Goal: Check status: Check status

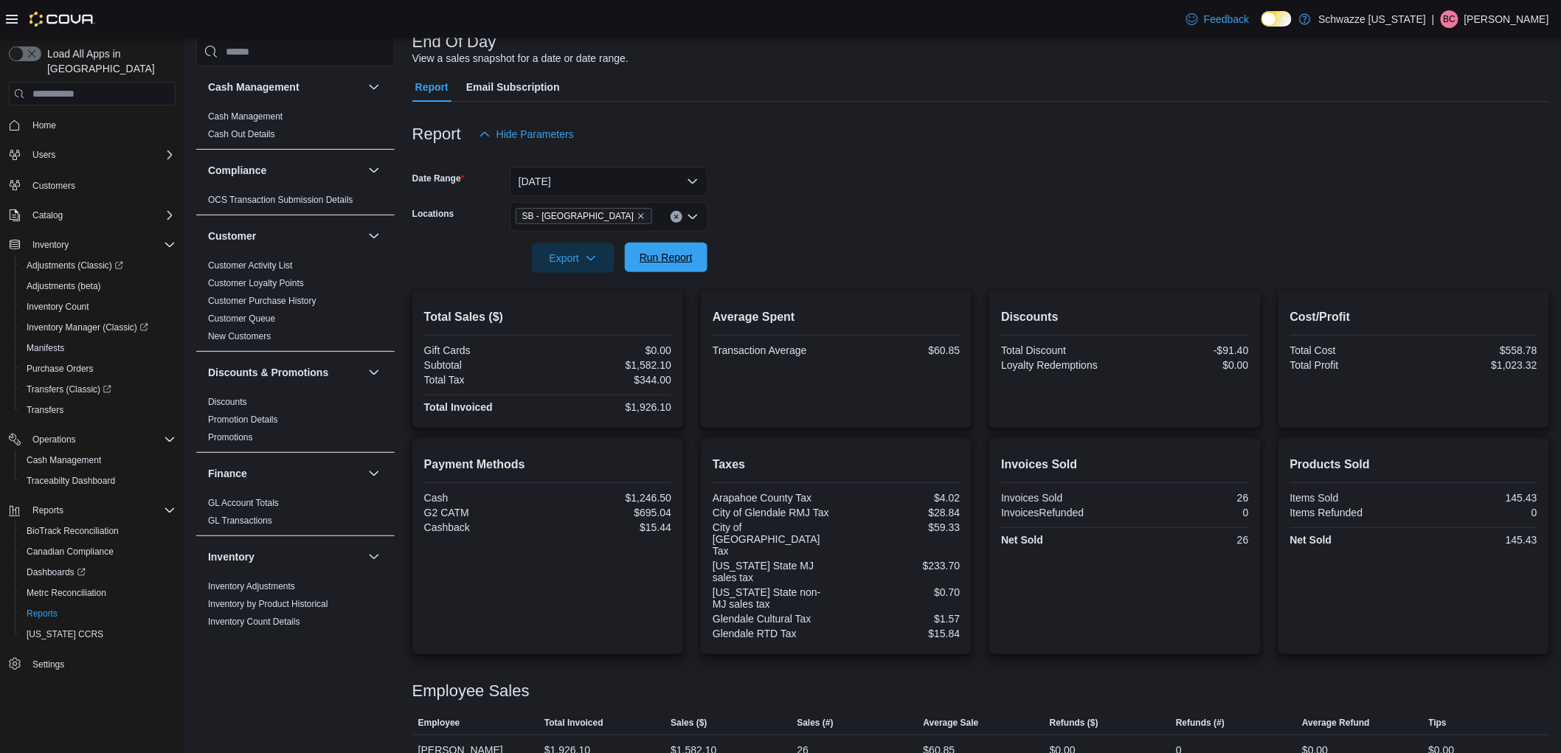
scroll to position [901, 0]
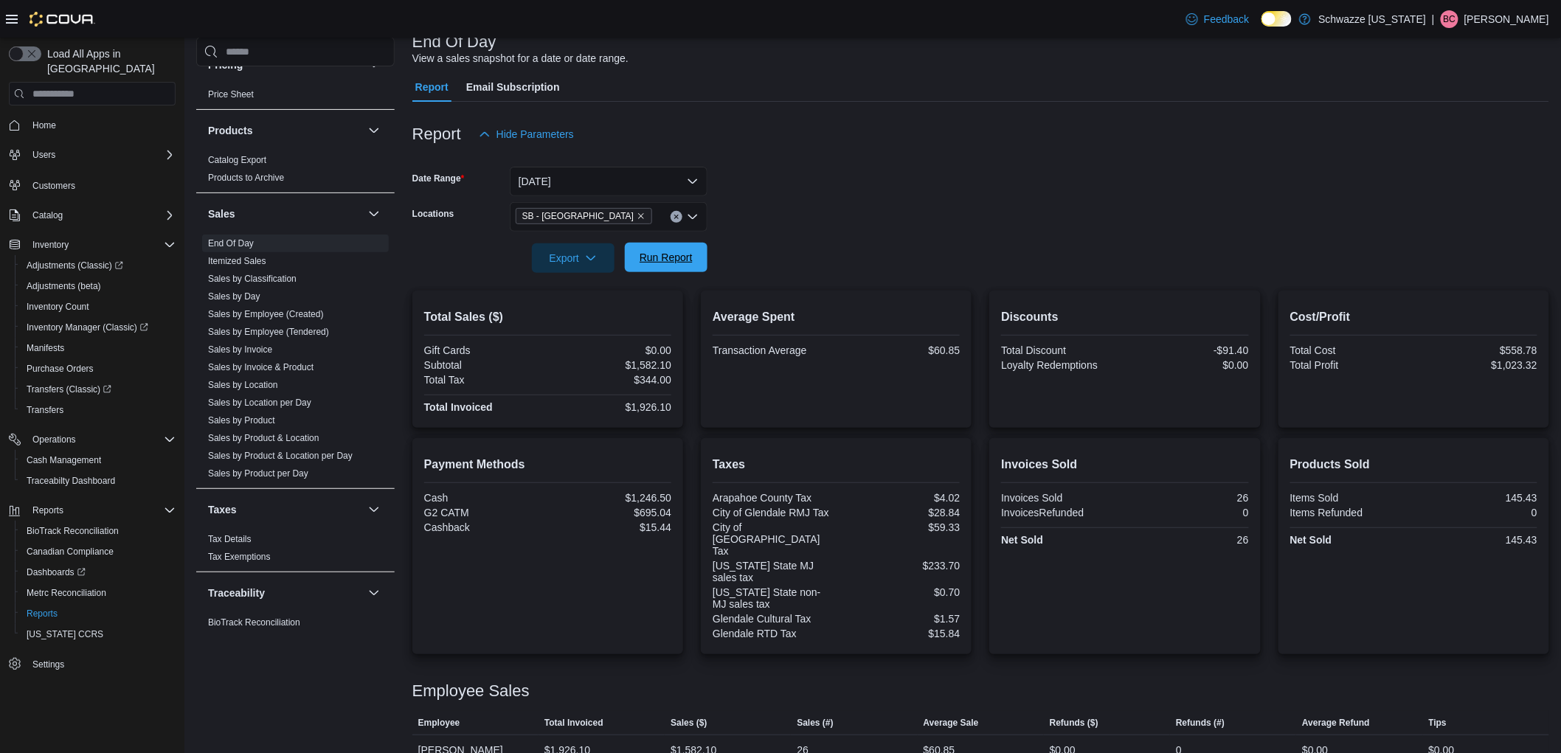
click at [671, 257] on span "Run Report" at bounding box center [665, 257] width 53 height 15
click at [690, 248] on span "Run Report" at bounding box center [666, 258] width 65 height 30
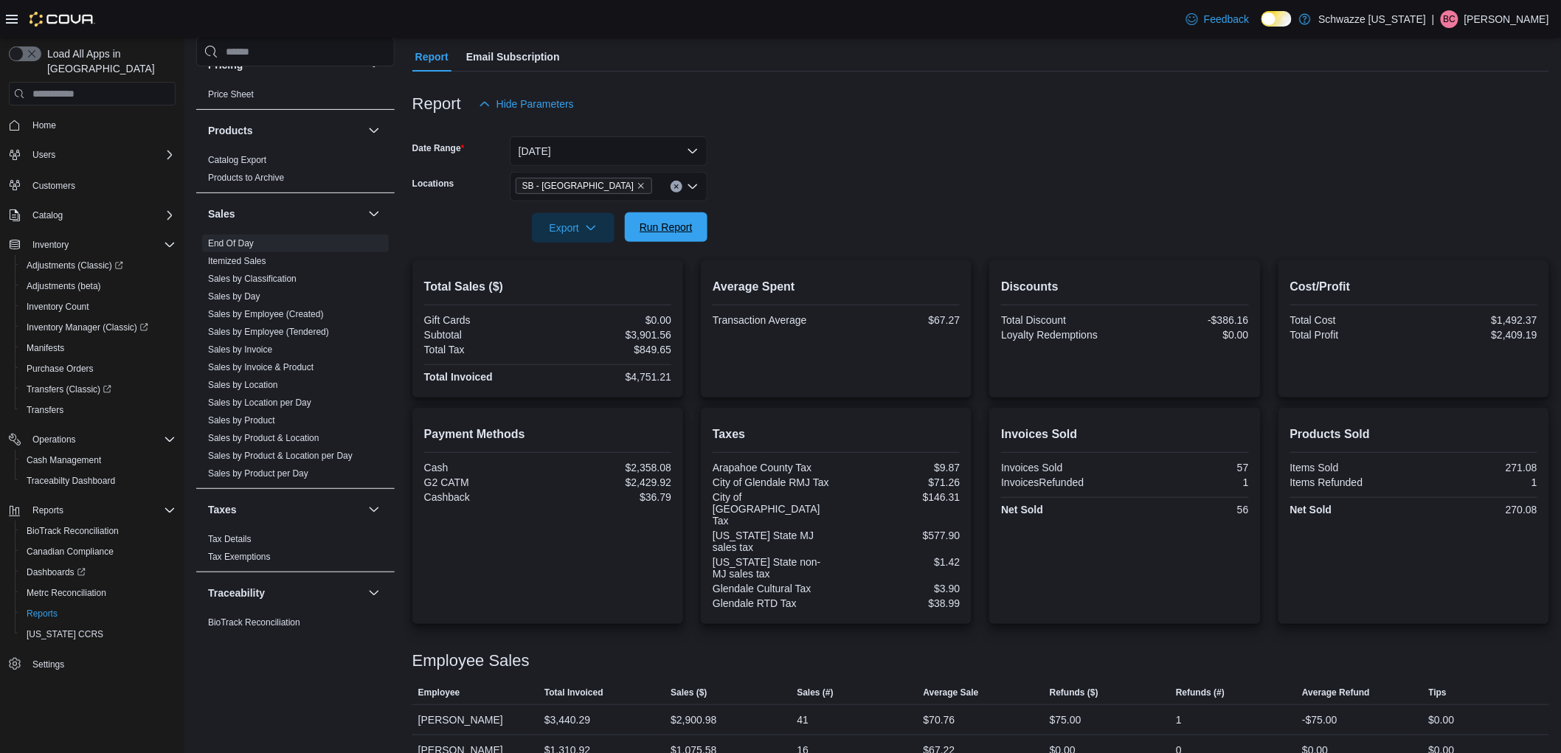
click at [671, 226] on span "Run Report" at bounding box center [665, 227] width 53 height 15
click at [661, 230] on span "Run Report" at bounding box center [665, 227] width 53 height 15
click at [654, 224] on span "Run Report" at bounding box center [665, 227] width 53 height 15
click at [668, 239] on span "Run Report" at bounding box center [666, 227] width 65 height 30
click at [668, 232] on span "Run Report" at bounding box center [665, 227] width 53 height 15
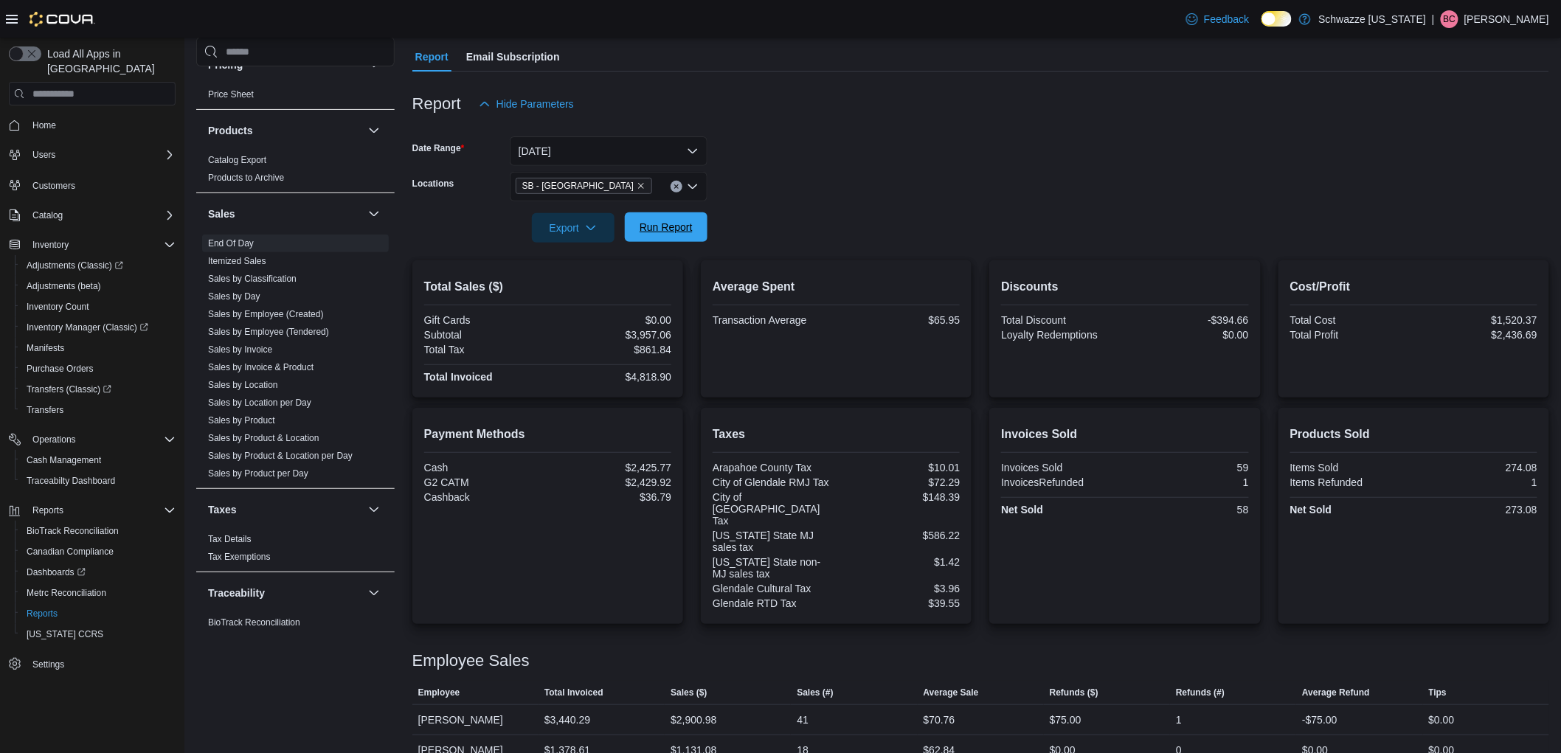
click at [705, 232] on button "Run Report" at bounding box center [666, 227] width 83 height 30
click at [656, 219] on span "Run Report" at bounding box center [666, 227] width 65 height 30
click at [665, 225] on span "Run Report" at bounding box center [665, 227] width 53 height 15
drag, startPoint x: 665, startPoint y: 224, endPoint x: 666, endPoint y: 246, distance: 21.4
click at [666, 229] on span "Run Report" at bounding box center [665, 228] width 53 height 15
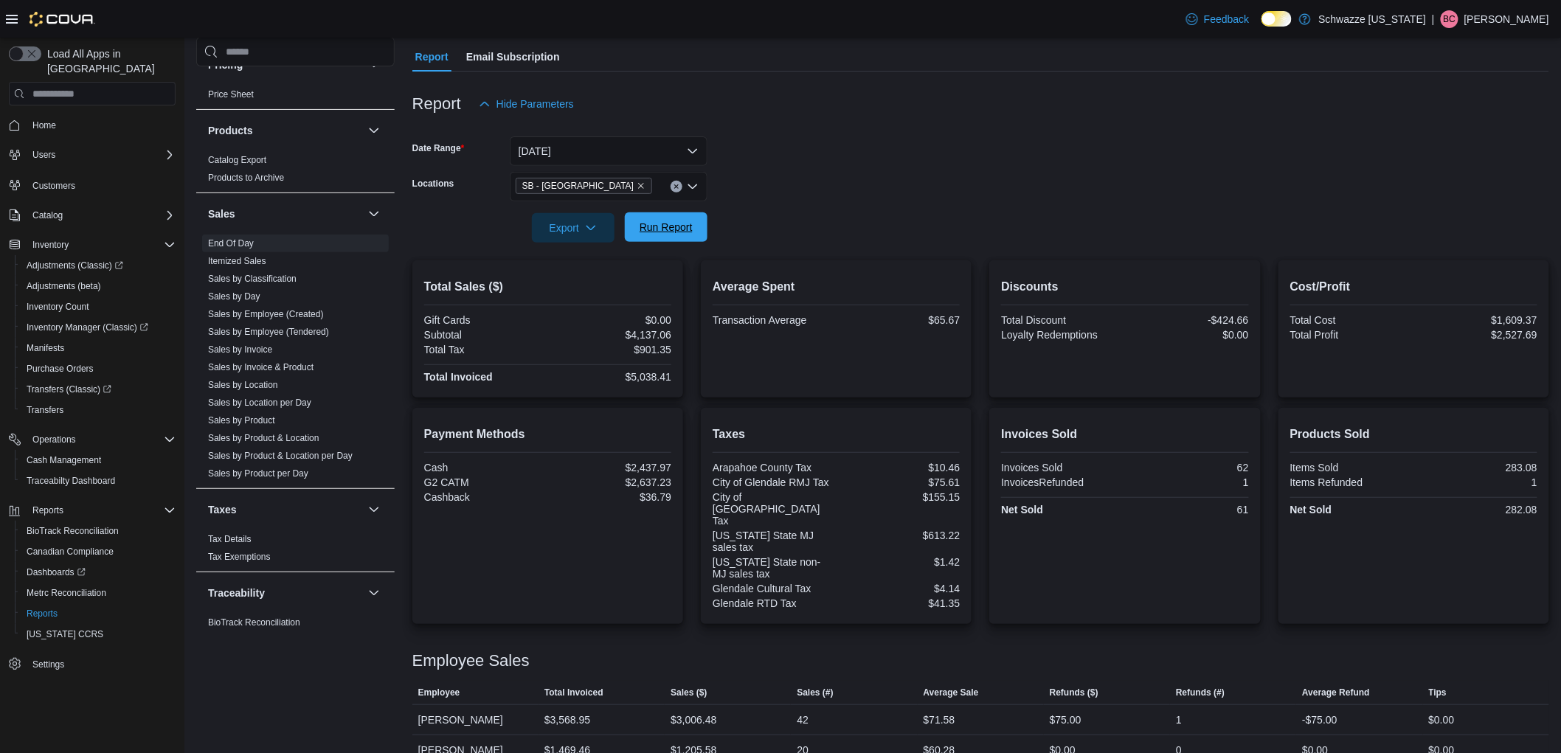
click at [664, 230] on span "Run Report" at bounding box center [665, 227] width 53 height 15
click at [690, 226] on span "Run Report" at bounding box center [665, 227] width 53 height 15
click at [686, 218] on span "Run Report" at bounding box center [666, 227] width 65 height 30
click at [694, 236] on span "Run Report" at bounding box center [666, 227] width 65 height 30
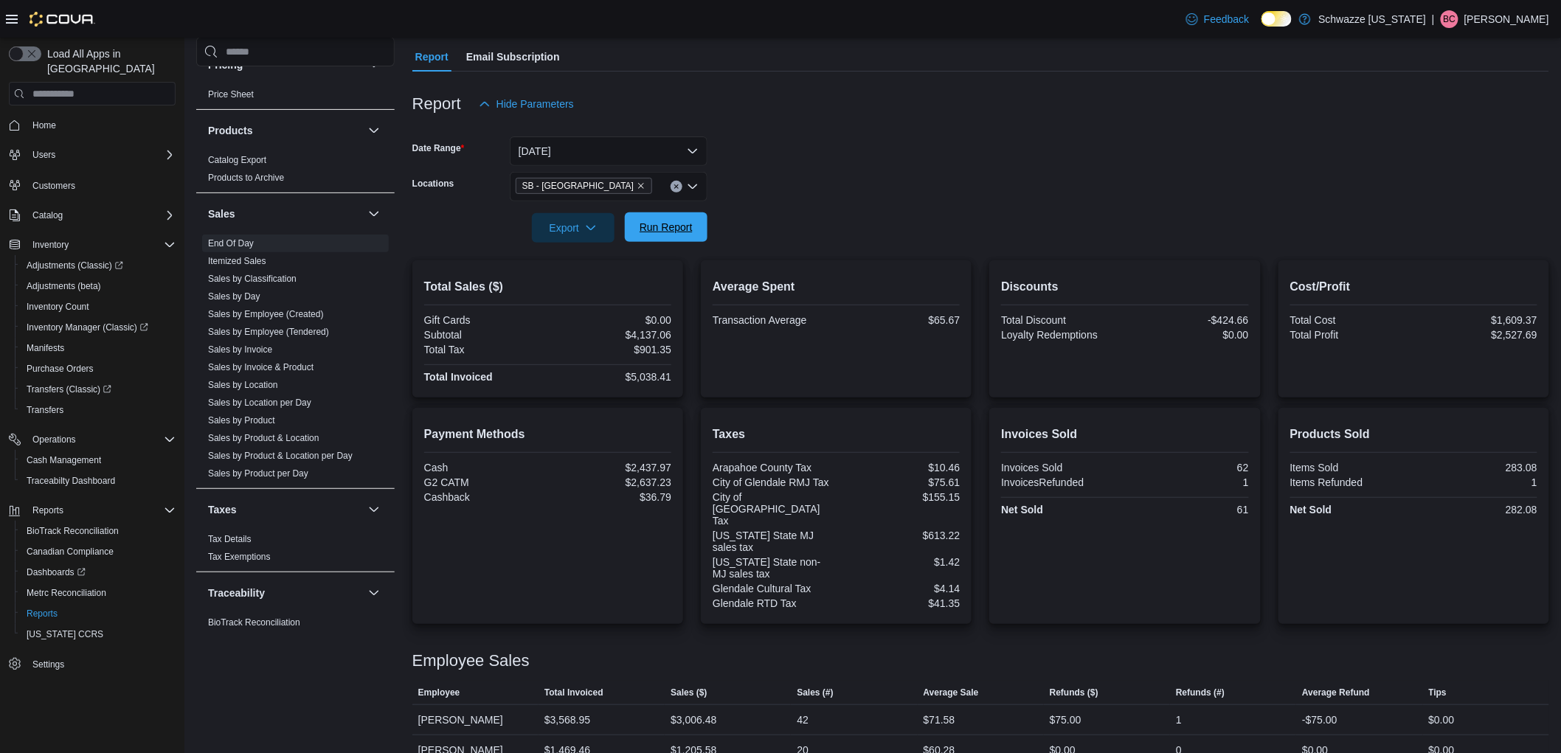
click at [694, 236] on span "Run Report" at bounding box center [666, 227] width 65 height 30
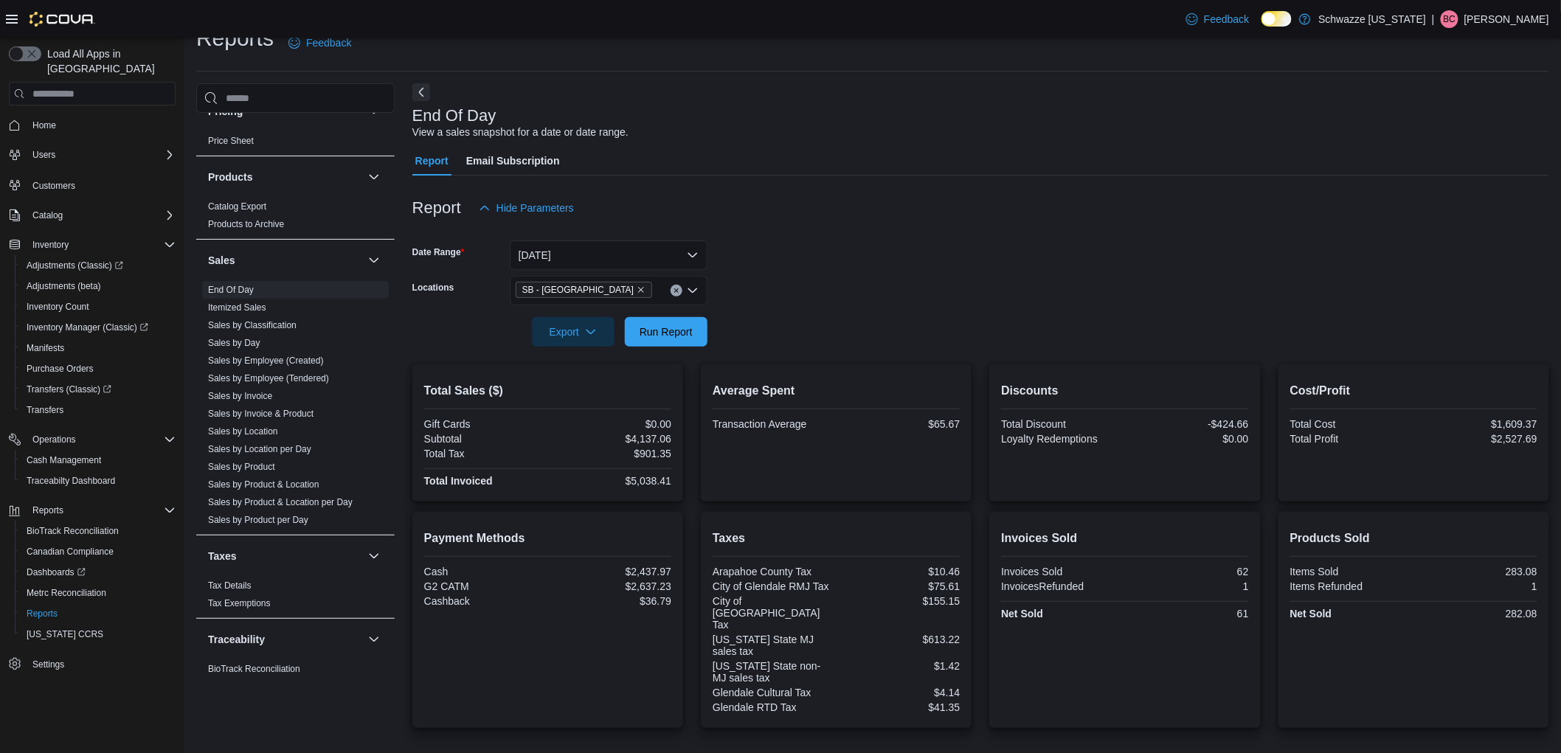
scroll to position [0, 0]
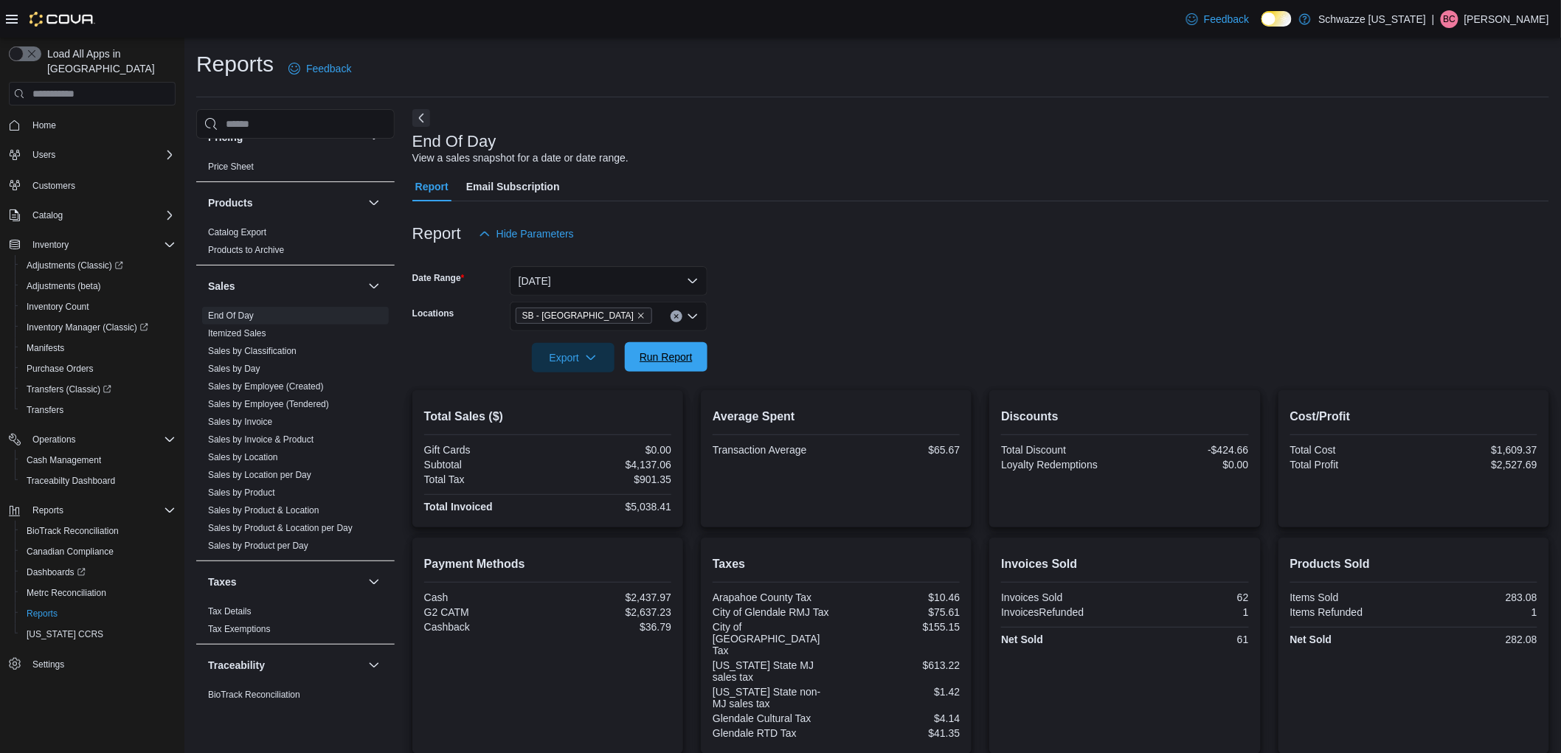
click at [688, 348] on span "Run Report" at bounding box center [666, 357] width 65 height 30
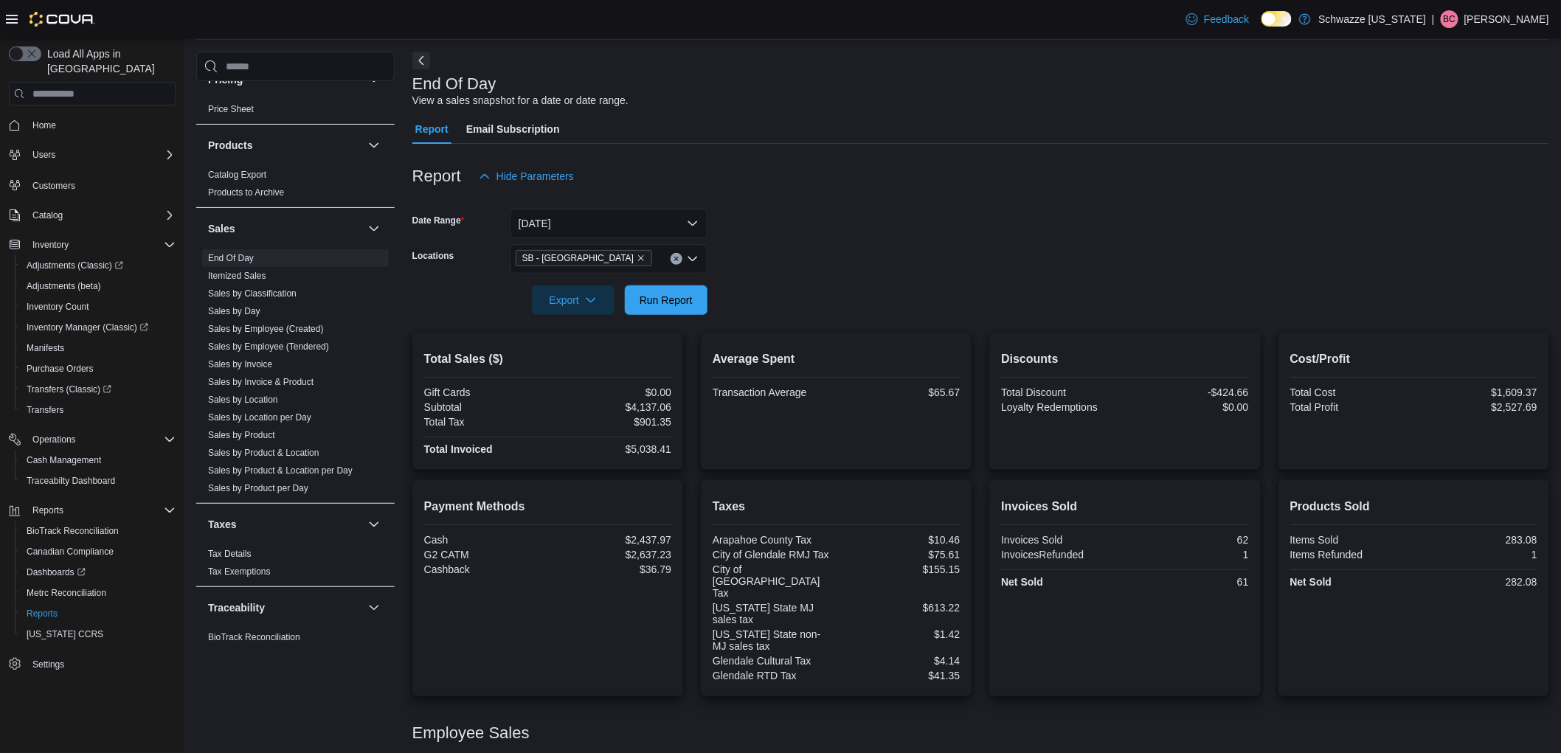
scroll to position [130, 0]
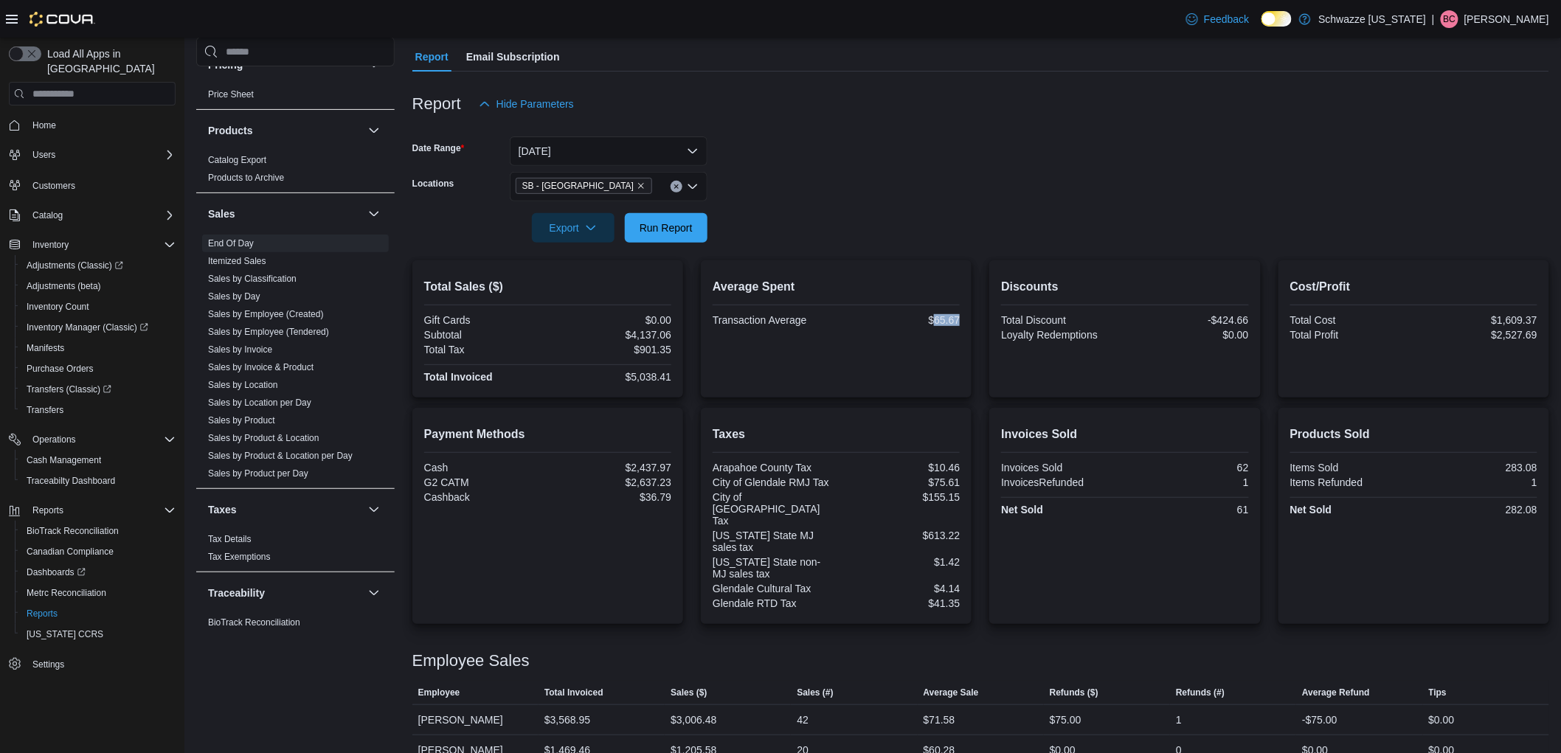
drag, startPoint x: 967, startPoint y: 319, endPoint x: 938, endPoint y: 318, distance: 28.8
click at [938, 318] on div "Average Spent Transaction Average $65.67" at bounding box center [836, 328] width 271 height 137
click at [950, 358] on div "Average Spent Transaction Average $65.67" at bounding box center [836, 329] width 247 height 114
click at [673, 215] on span "Run Report" at bounding box center [666, 227] width 65 height 30
click at [702, 241] on div "Export Run Report" at bounding box center [559, 228] width 295 height 30
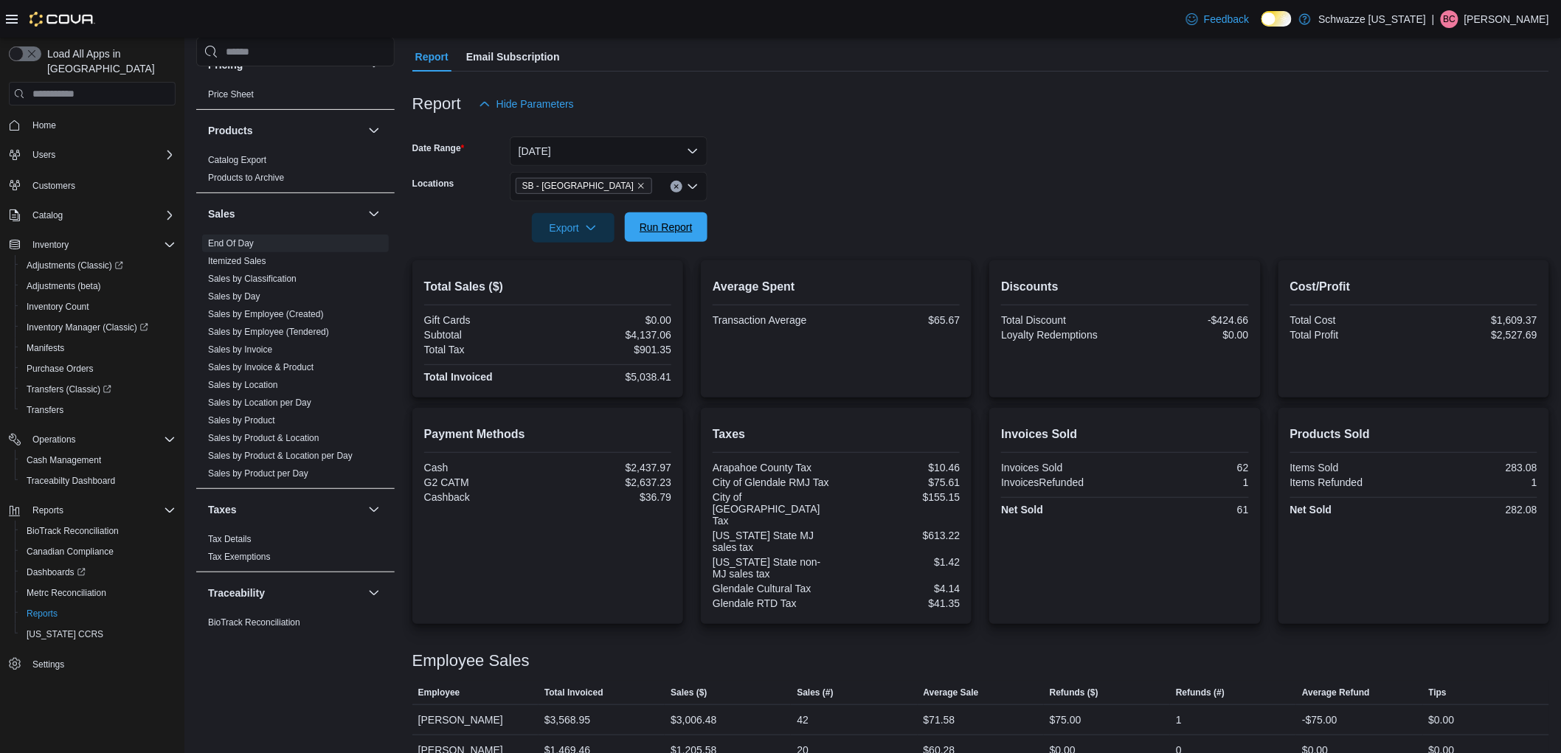
click at [690, 232] on span "Run Report" at bounding box center [665, 227] width 53 height 15
click at [679, 226] on span "Run Report" at bounding box center [665, 227] width 53 height 15
click at [683, 213] on div "Export Run Report" at bounding box center [559, 228] width 295 height 30
click at [683, 225] on span "Run Report" at bounding box center [665, 227] width 53 height 15
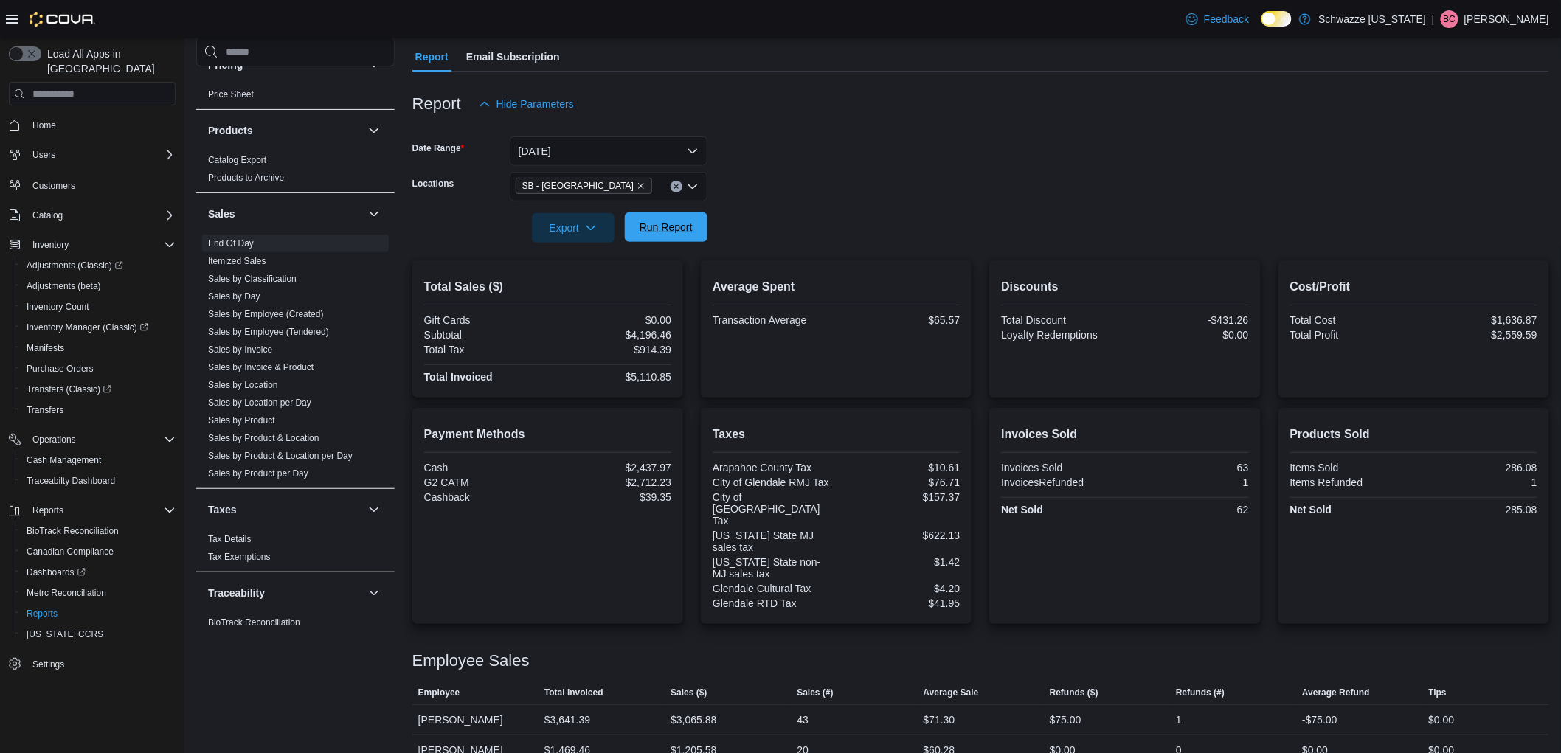
click at [683, 225] on span "Run Report" at bounding box center [665, 227] width 53 height 15
drag, startPoint x: 683, startPoint y: 217, endPoint x: 688, endPoint y: 232, distance: 15.6
click at [682, 218] on span "Run Report" at bounding box center [666, 227] width 65 height 30
click at [662, 229] on span "Run Report" at bounding box center [665, 227] width 53 height 15
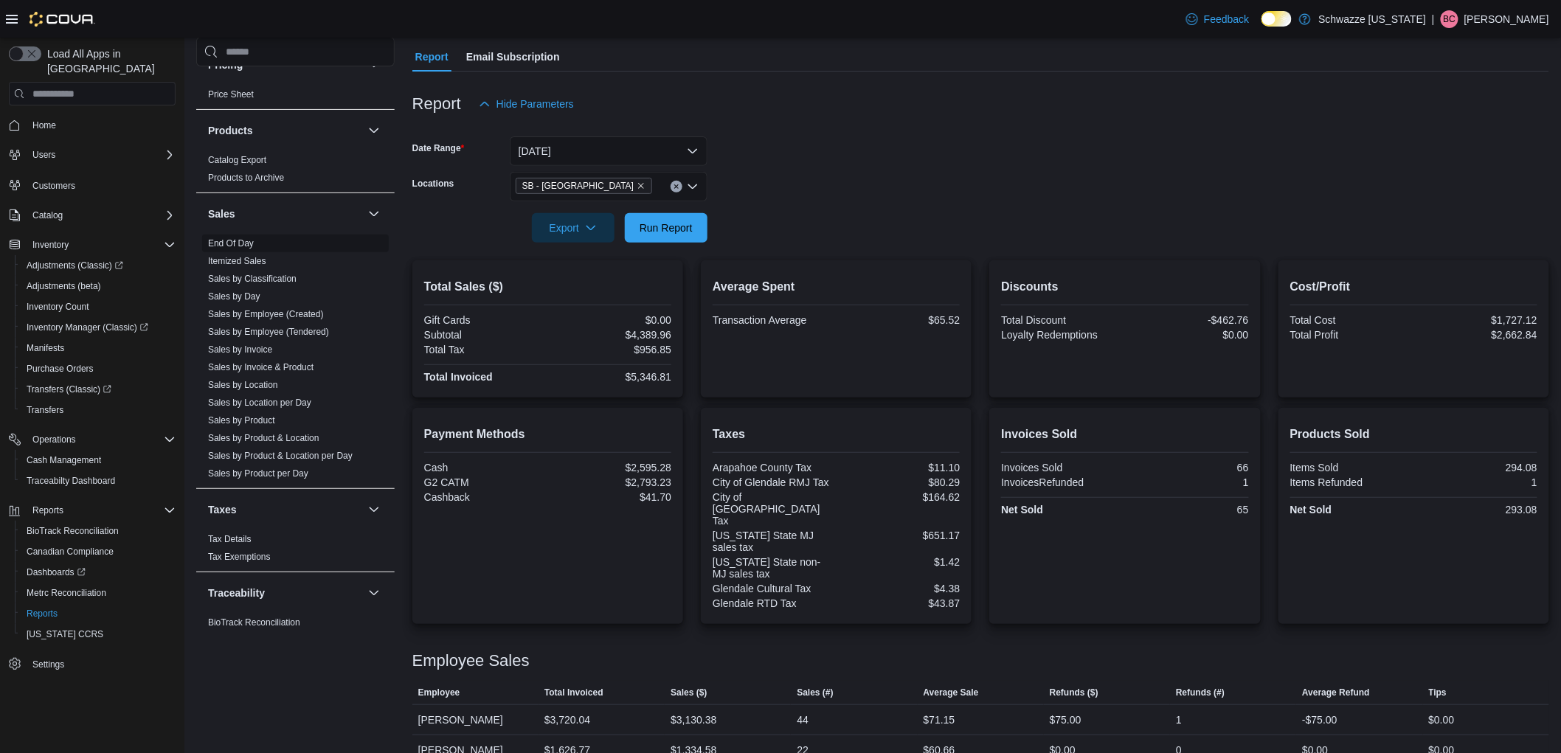
click at [246, 246] on link "End Of Day" at bounding box center [231, 243] width 46 height 10
click at [665, 232] on span "Run Report" at bounding box center [665, 227] width 53 height 15
drag, startPoint x: 938, startPoint y: 310, endPoint x: 972, endPoint y: 318, distance: 34.9
click at [971, 318] on div "Average Spent Transaction Average $65.52" at bounding box center [836, 328] width 271 height 137
click at [949, 323] on div "$65.52" at bounding box center [899, 320] width 121 height 12
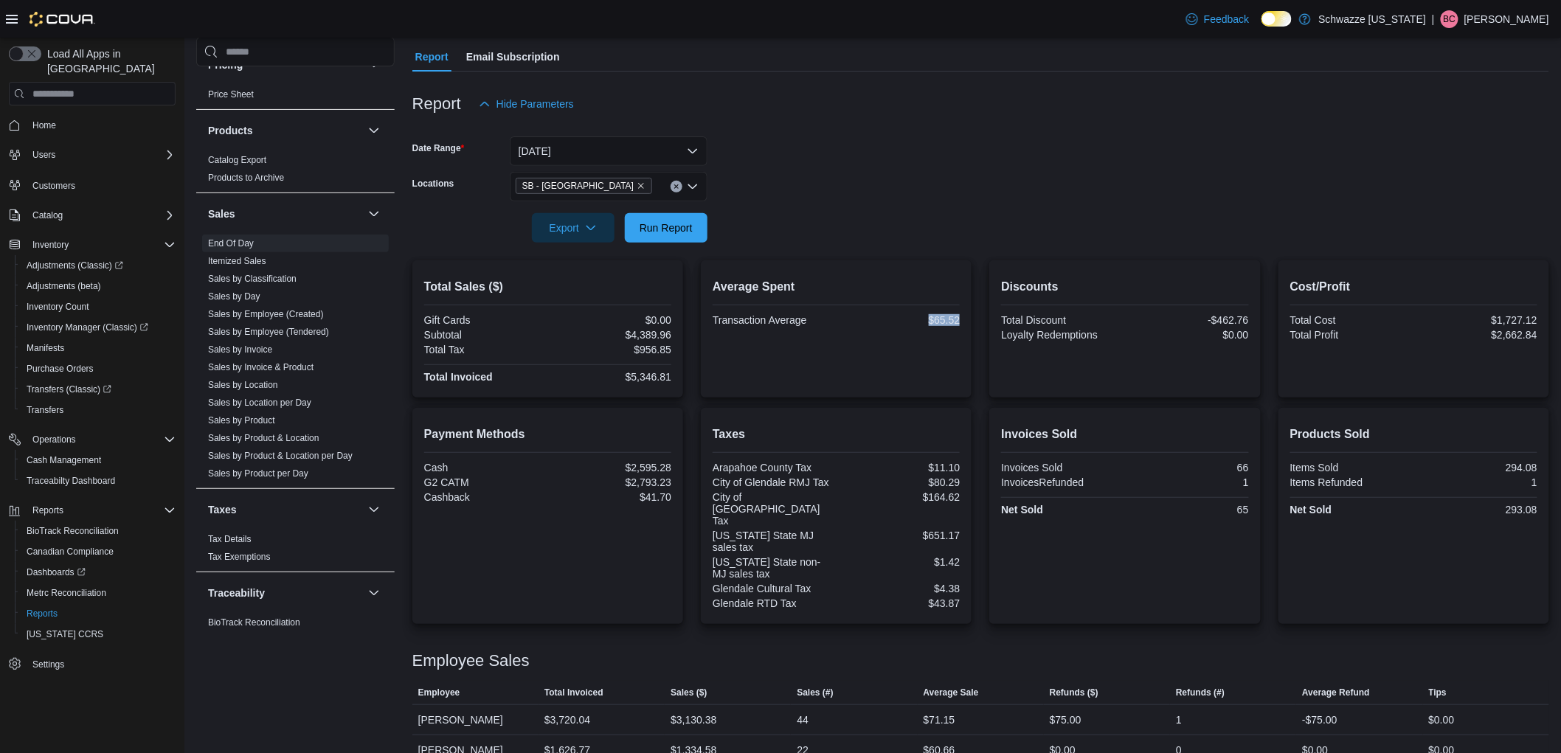
drag, startPoint x: 933, startPoint y: 321, endPoint x: 967, endPoint y: 327, distance: 34.6
click at [967, 327] on div "Average Spent Transaction Average $65.52" at bounding box center [836, 328] width 271 height 137
click at [941, 302] on div "Average Spent Transaction Average $65.52" at bounding box center [836, 303] width 247 height 51
drag, startPoint x: 805, startPoint y: 319, endPoint x: 777, endPoint y: 315, distance: 28.3
click at [777, 315] on div "Transaction Average" at bounding box center [773, 320] width 121 height 12
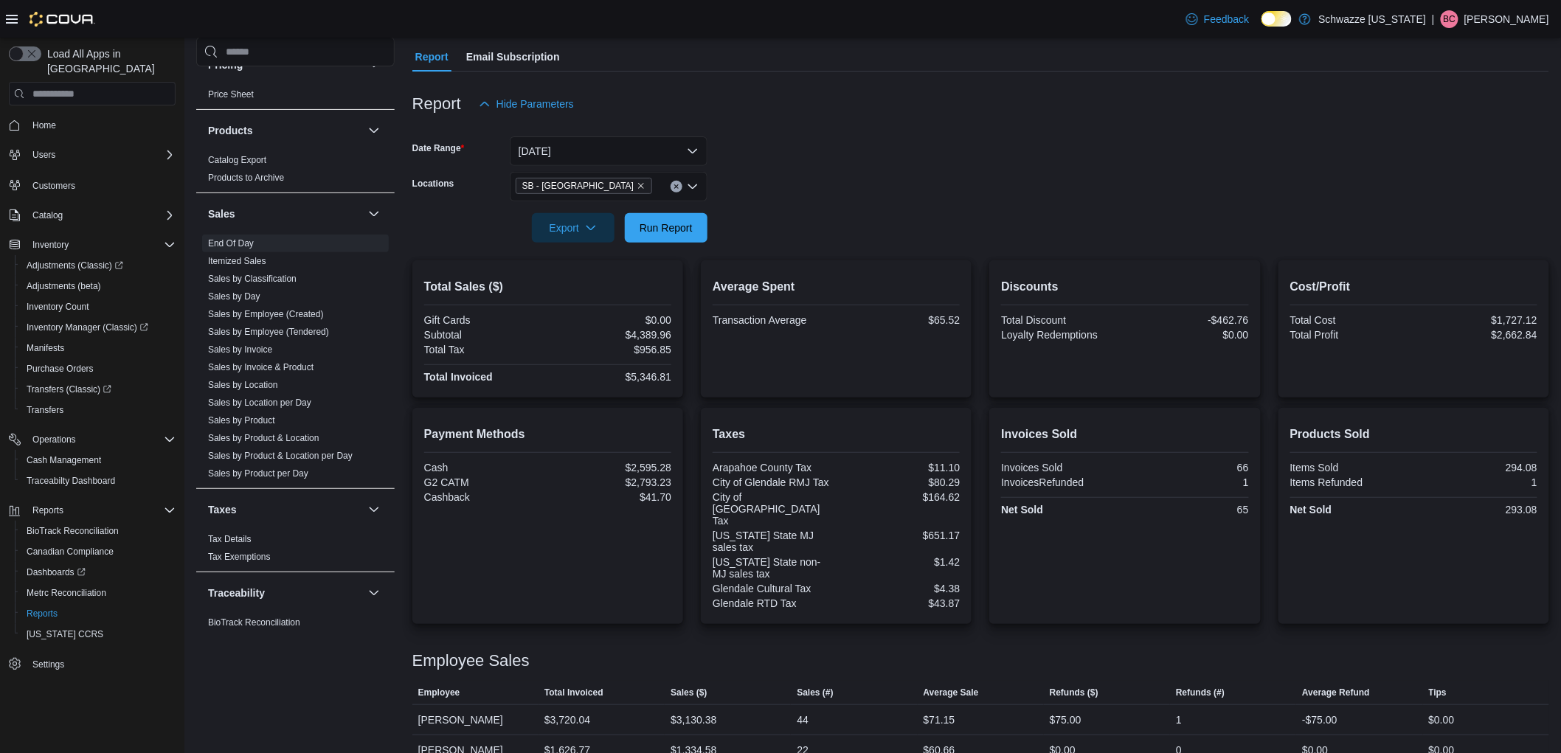
click at [791, 350] on div "Average Spent Transaction Average $65.52" at bounding box center [836, 329] width 247 height 114
drag, startPoint x: 937, startPoint y: 319, endPoint x: 975, endPoint y: 325, distance: 38.9
click at [971, 323] on div "Average Spent Transaction Average $65.52" at bounding box center [836, 328] width 271 height 137
click at [968, 326] on div "Average Spent Transaction Average $65.52" at bounding box center [836, 328] width 271 height 137
drag, startPoint x: 932, startPoint y: 319, endPoint x: 947, endPoint y: 325, distance: 15.9
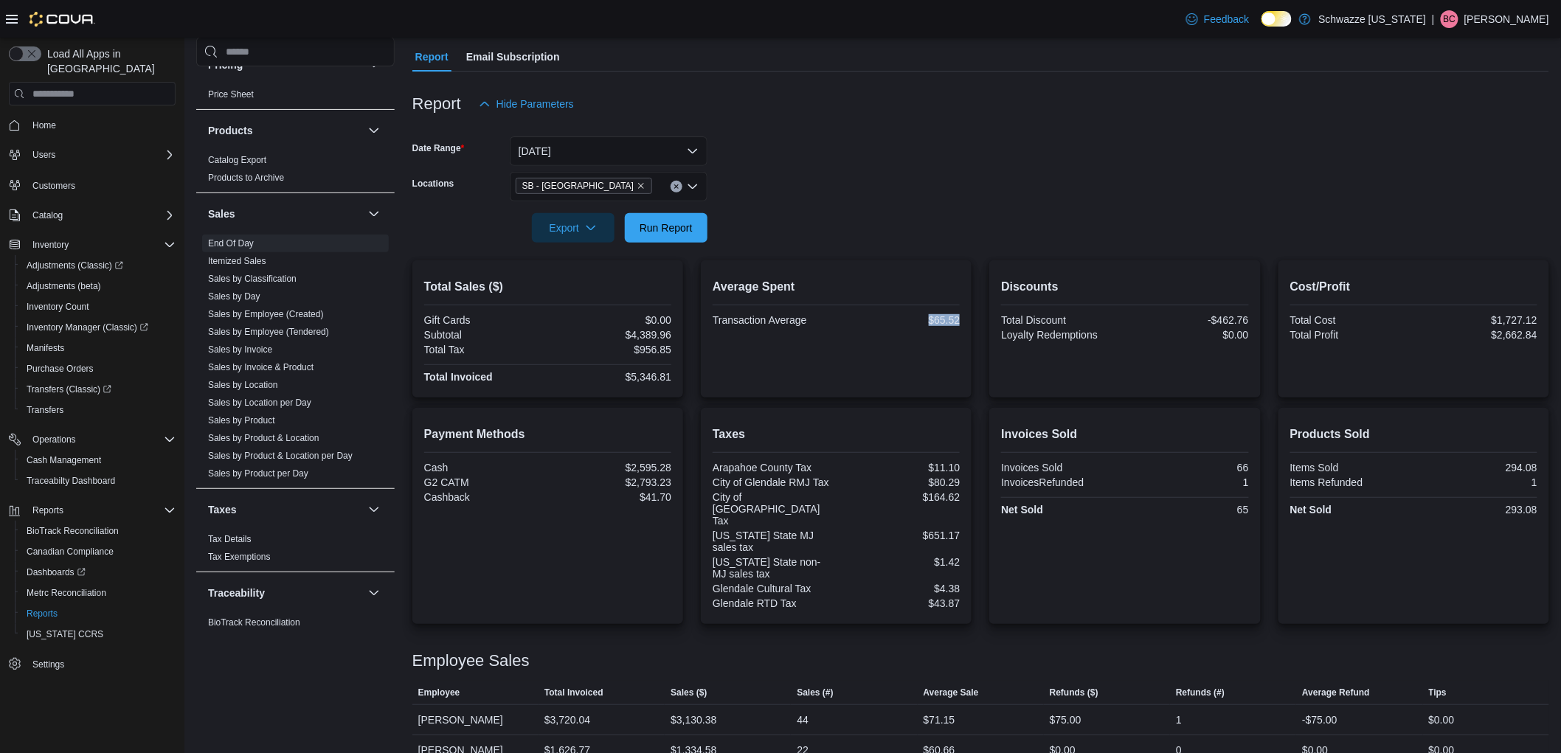
click at [947, 325] on div "Transaction Average $65.52" at bounding box center [836, 321] width 247 height 15
click at [935, 354] on div "Average Spent Transaction Average $65.52" at bounding box center [836, 329] width 247 height 114
drag, startPoint x: 963, startPoint y: 325, endPoint x: 934, endPoint y: 316, distance: 31.0
click at [934, 316] on div "Transaction Average $65.52" at bounding box center [836, 321] width 247 height 15
click at [918, 342] on div "Average Spent Transaction Average $65.52" at bounding box center [836, 329] width 247 height 114
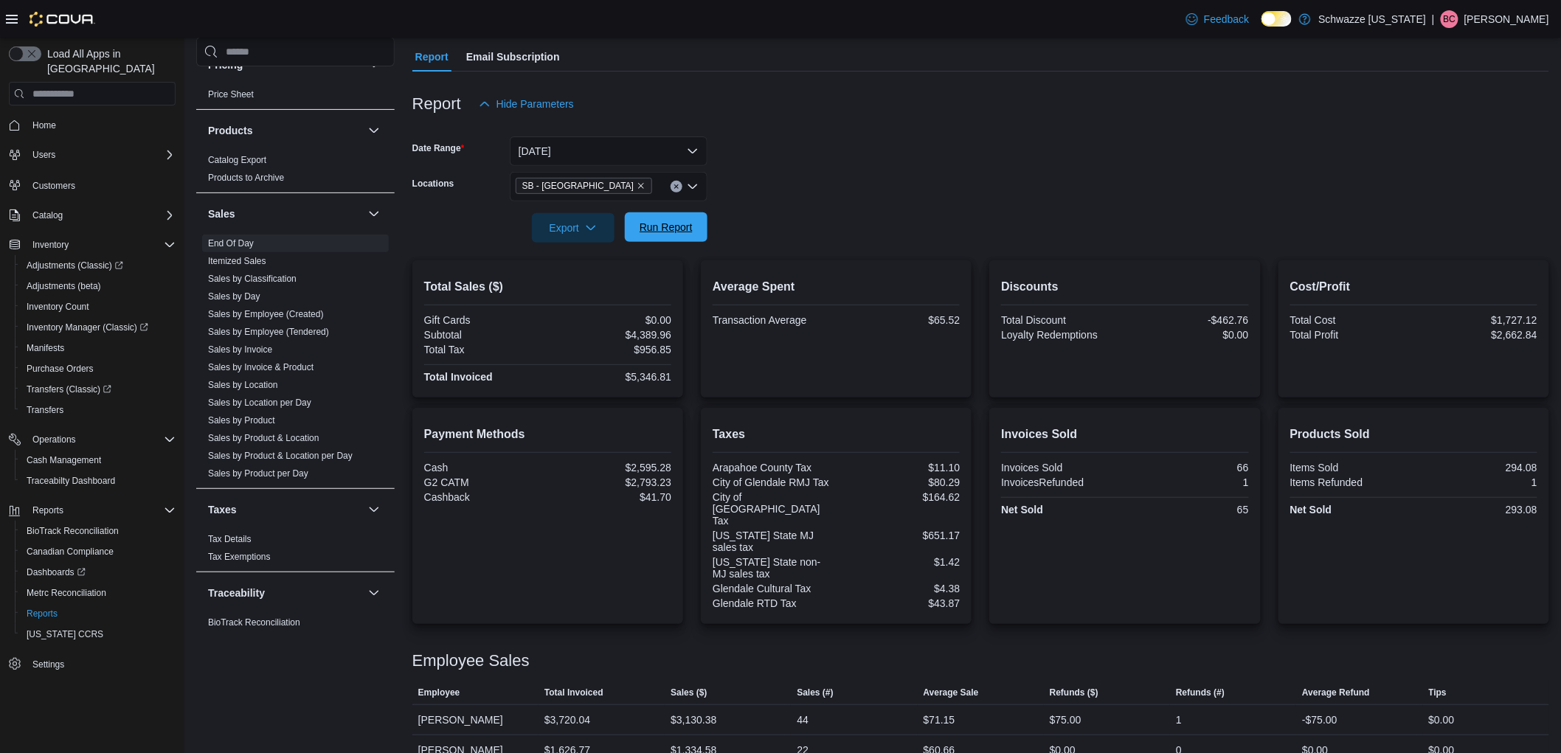
click at [688, 231] on span "Run Report" at bounding box center [665, 227] width 53 height 15
click at [701, 232] on button "Run Report" at bounding box center [666, 227] width 83 height 30
click at [638, 229] on span "Run Report" at bounding box center [666, 227] width 65 height 30
drag, startPoint x: 971, startPoint y: 322, endPoint x: 937, endPoint y: 325, distance: 34.1
click at [937, 325] on div "Average Spent Transaction Average $65.52" at bounding box center [836, 328] width 271 height 137
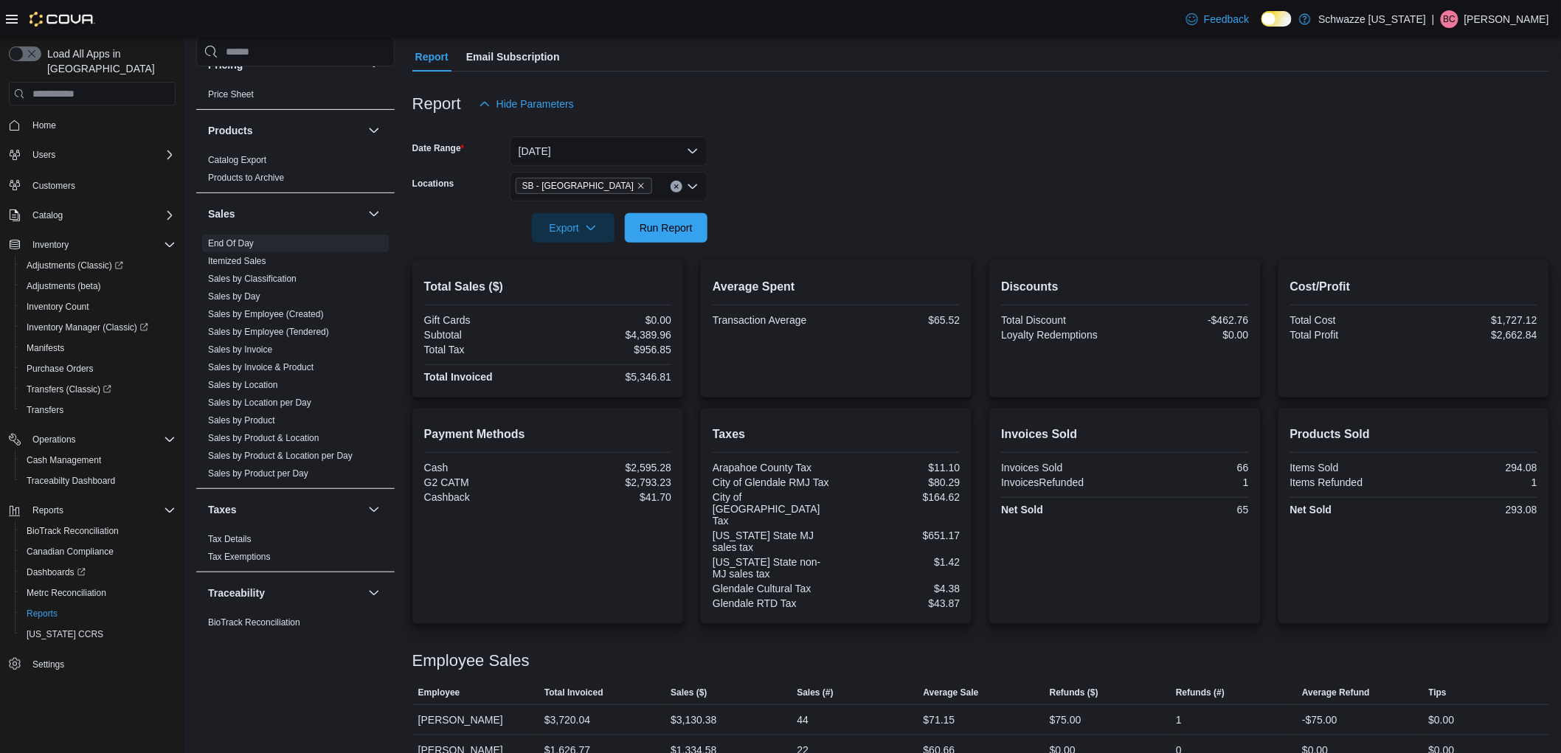
click at [945, 335] on div "Average Spent Transaction Average $65.52" at bounding box center [836, 329] width 247 height 114
click at [689, 230] on span "Run Report" at bounding box center [665, 227] width 53 height 15
click at [692, 218] on span "Run Report" at bounding box center [666, 227] width 65 height 30
click at [608, 160] on button "[DATE]" at bounding box center [609, 151] width 198 height 30
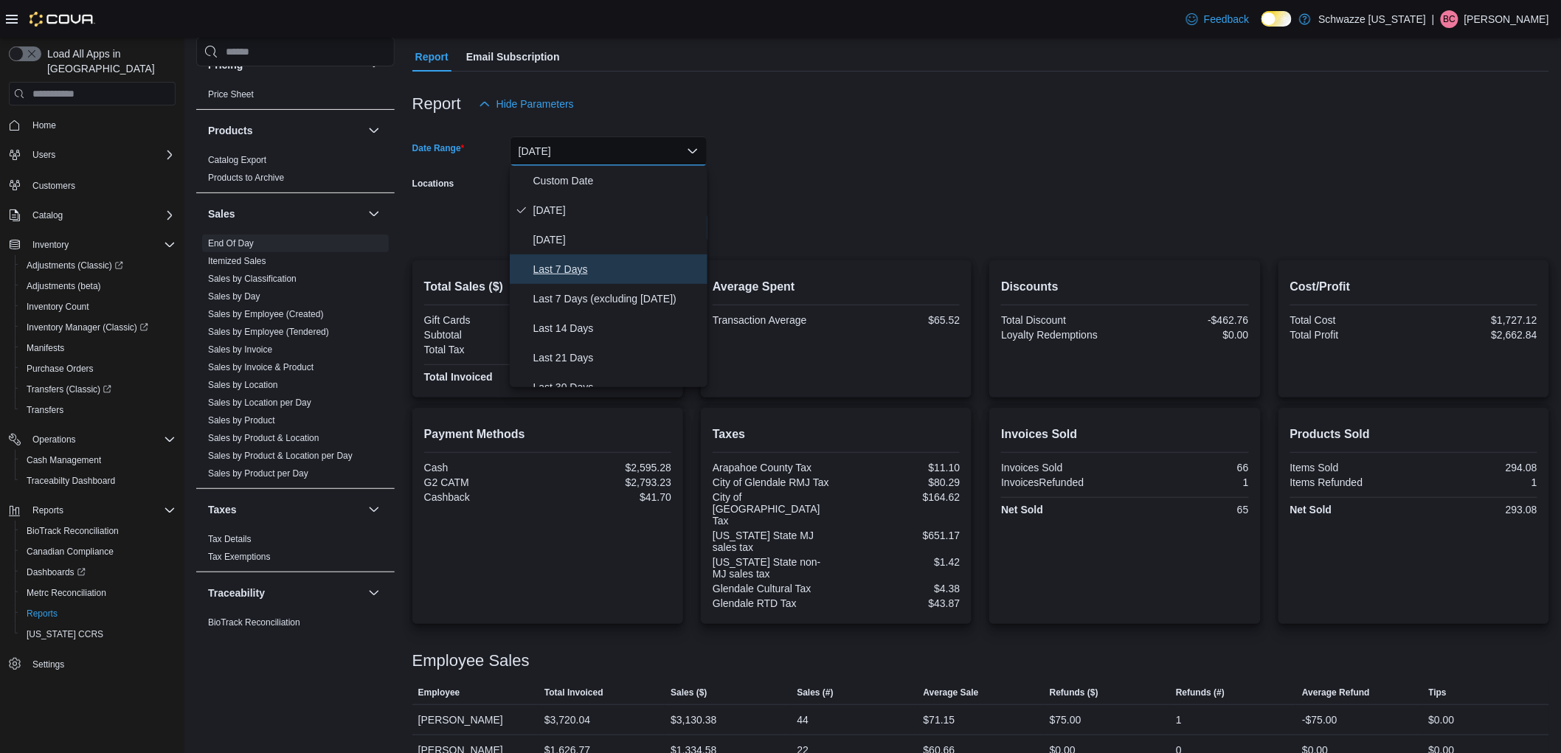
click at [581, 263] on span "Last 7 Days" at bounding box center [617, 269] width 168 height 18
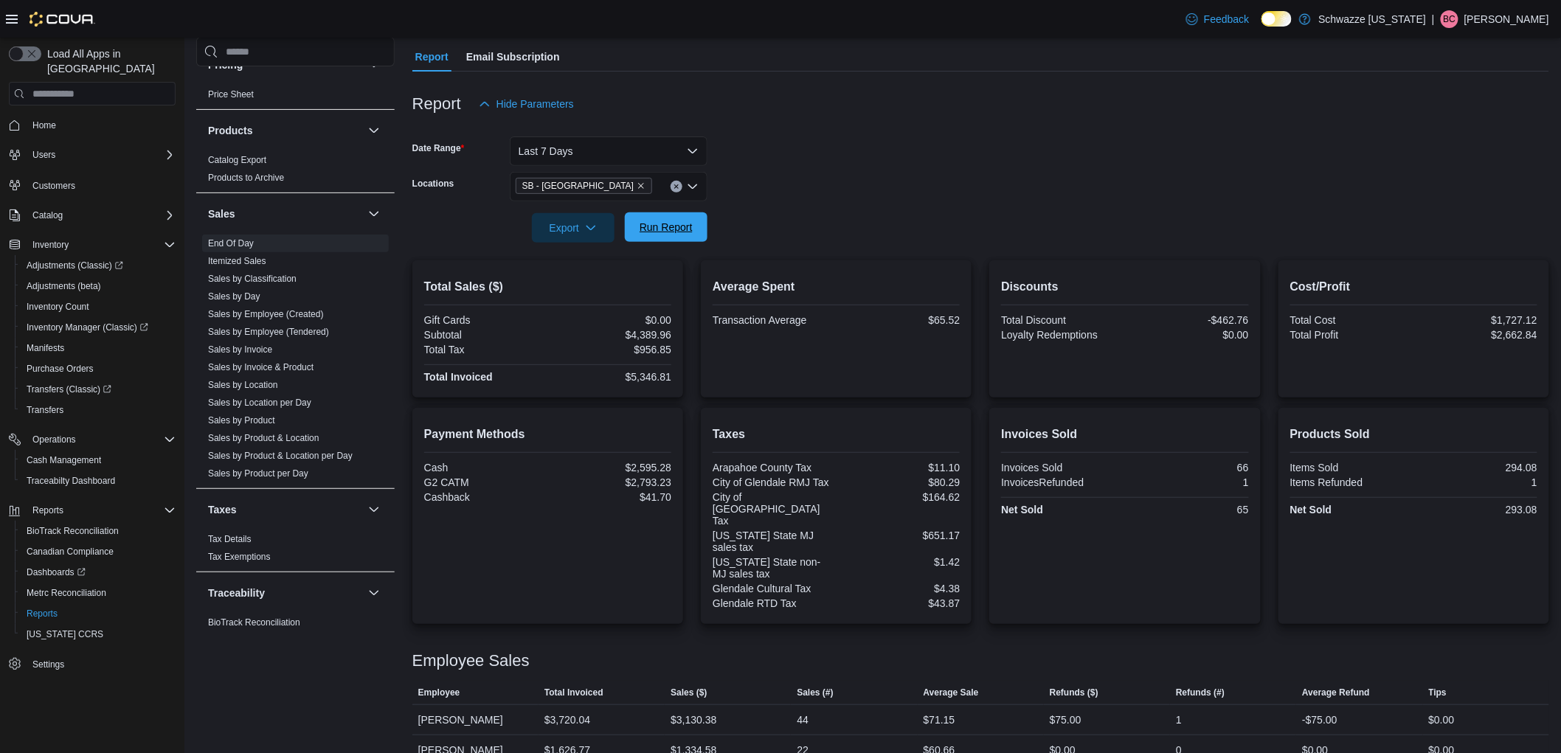
click at [669, 241] on span "Run Report" at bounding box center [666, 227] width 65 height 30
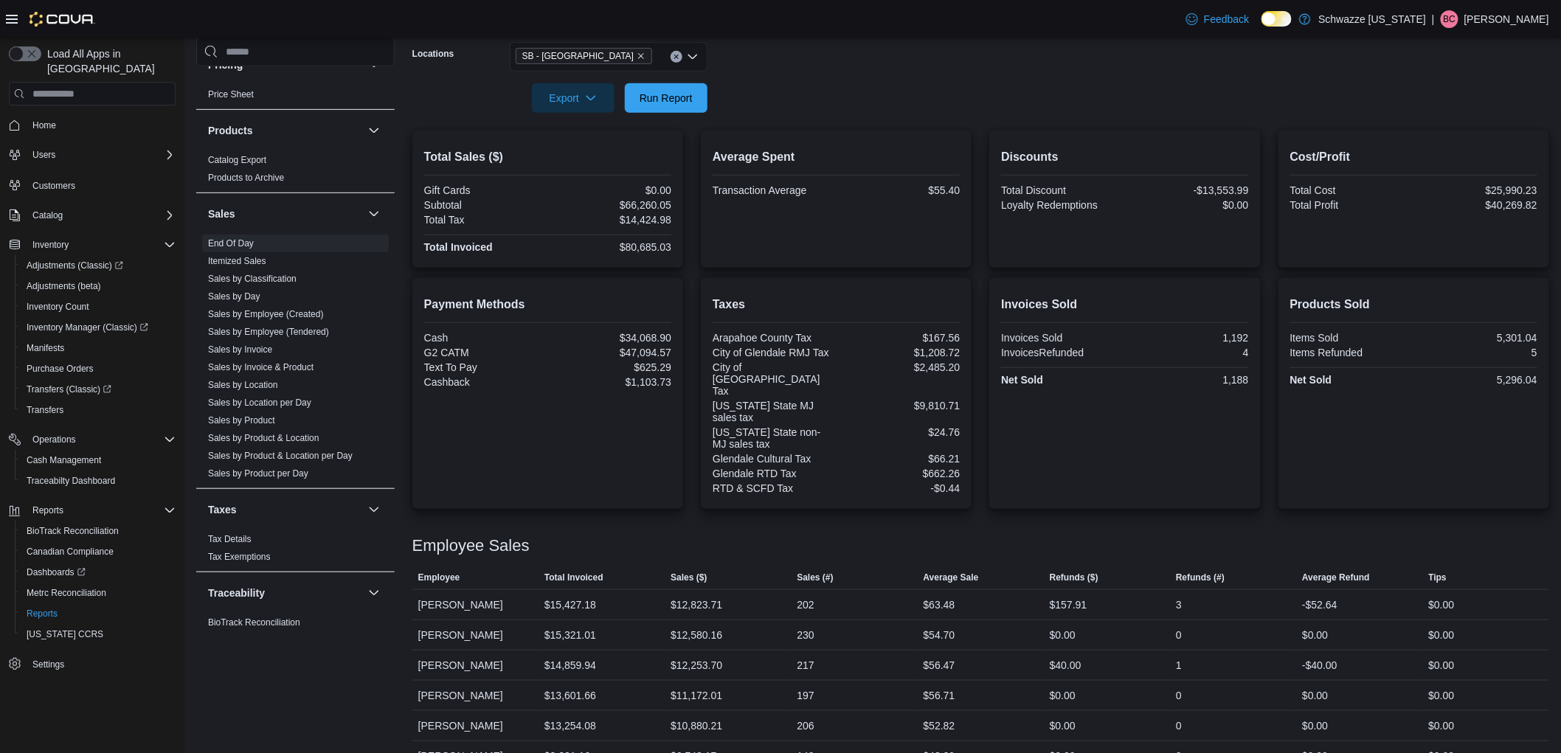
scroll to position [266, 0]
